Goal: Check status: Check status

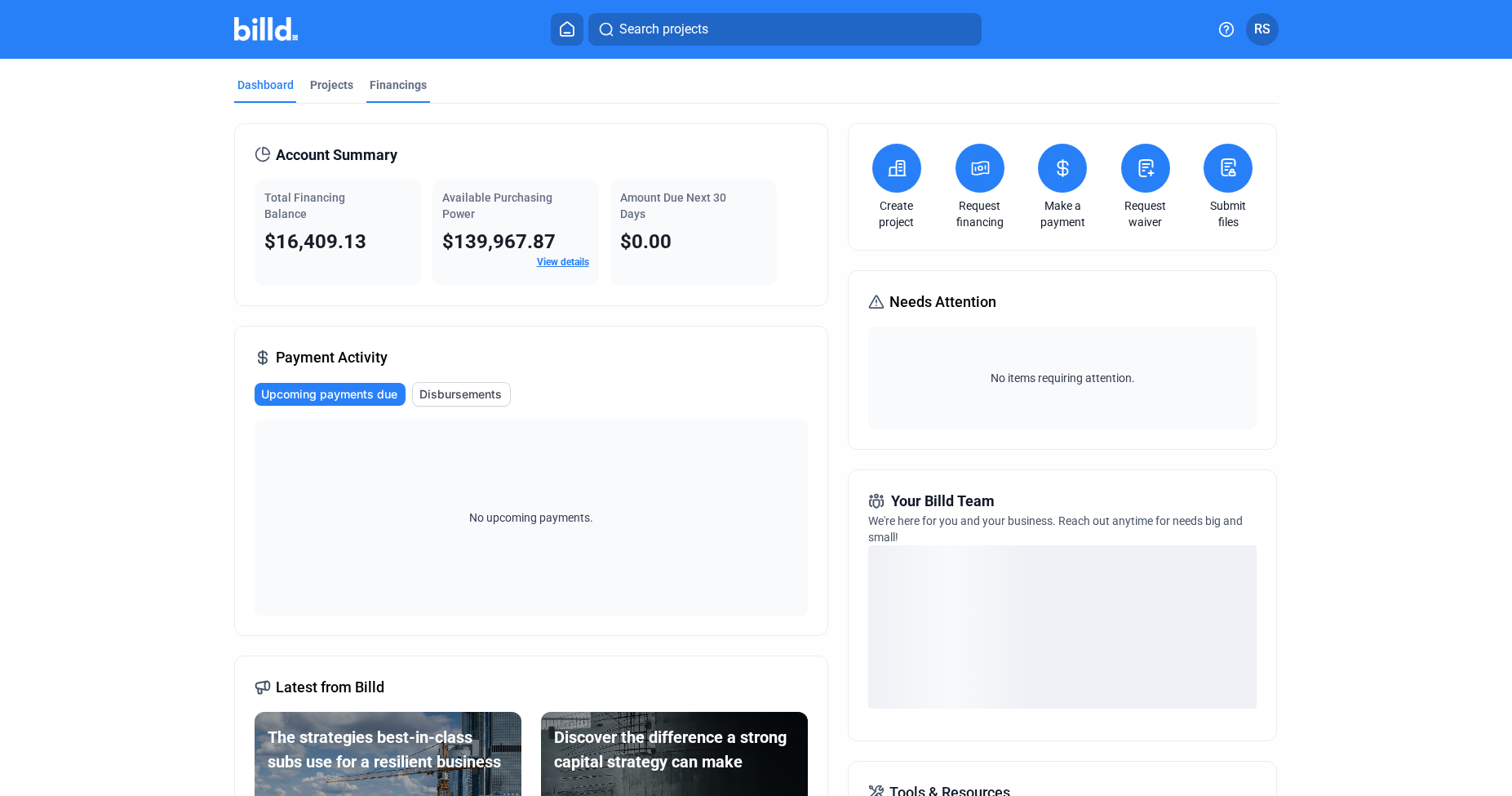
click at [376, 86] on div "Financings" at bounding box center [398, 84] width 57 height 16
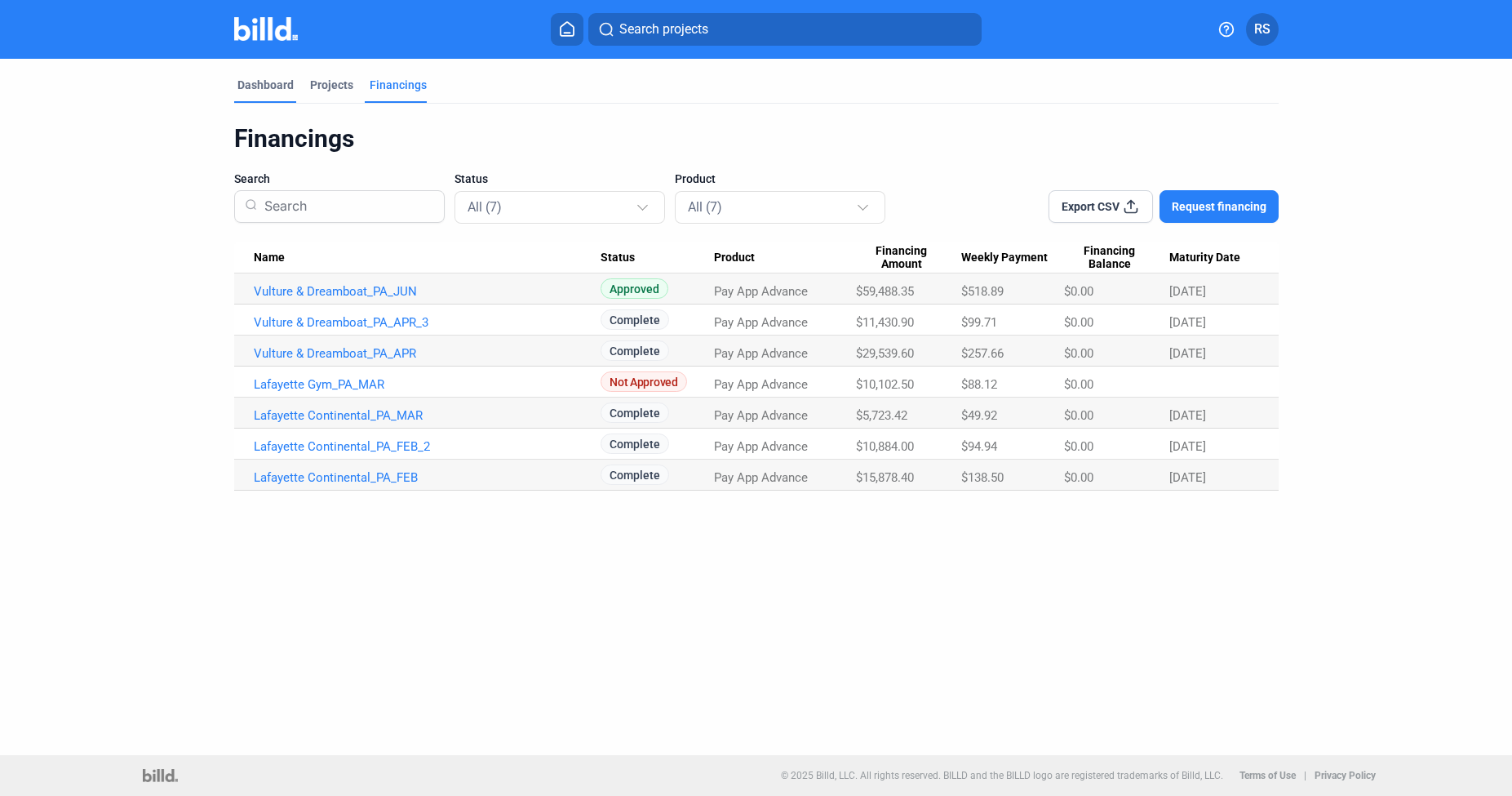
click at [265, 82] on div "Dashboard" at bounding box center [265, 84] width 56 height 16
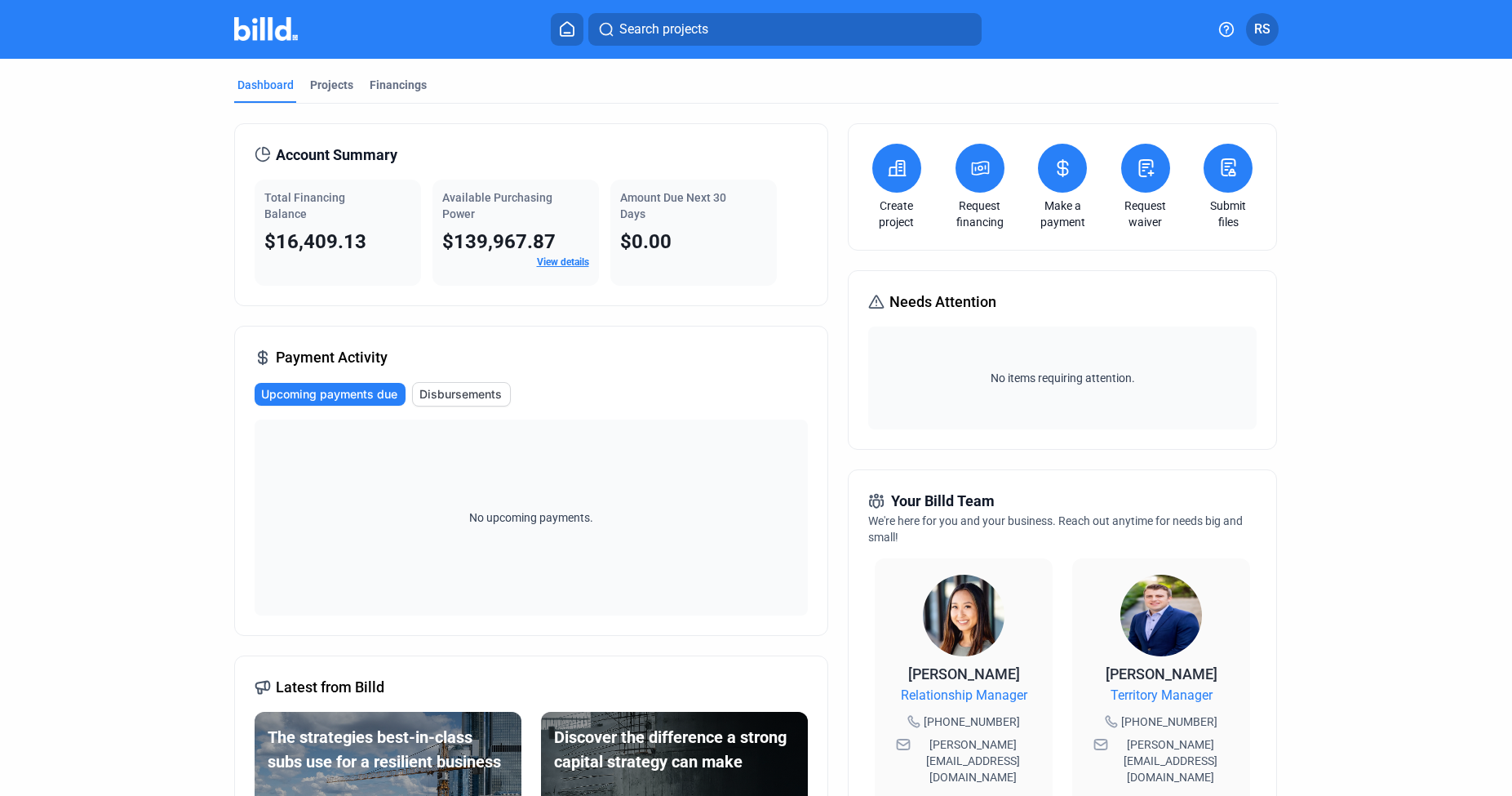
click at [559, 260] on link "View details" at bounding box center [562, 262] width 52 height 11
